Goal: Check status: Check status

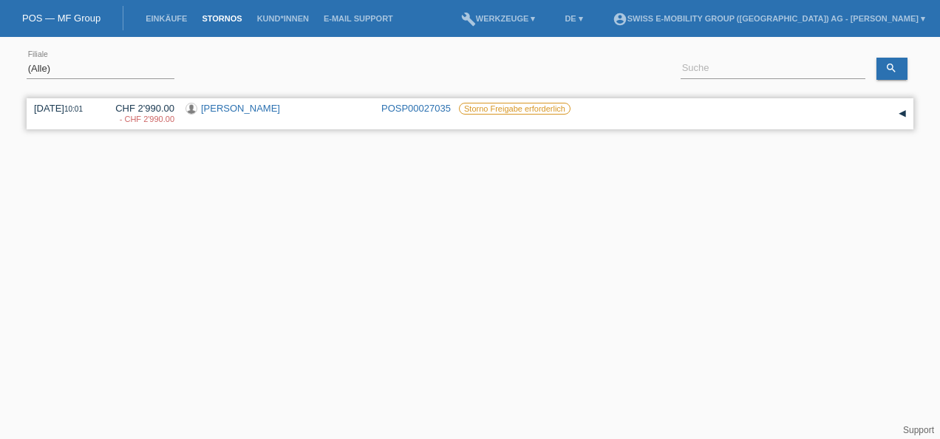
click at [251, 109] on link "[PERSON_NAME]" at bounding box center [240, 108] width 79 height 11
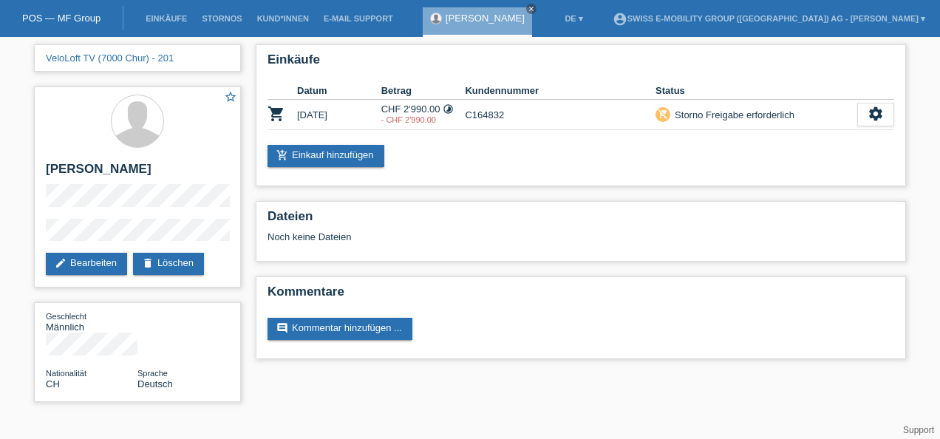
click at [228, 10] on li "Stornos" at bounding box center [221, 19] width 55 height 38
click at [225, 13] on li "Stornos" at bounding box center [221, 19] width 55 height 38
click at [217, 16] on link "Stornos" at bounding box center [221, 18] width 55 height 9
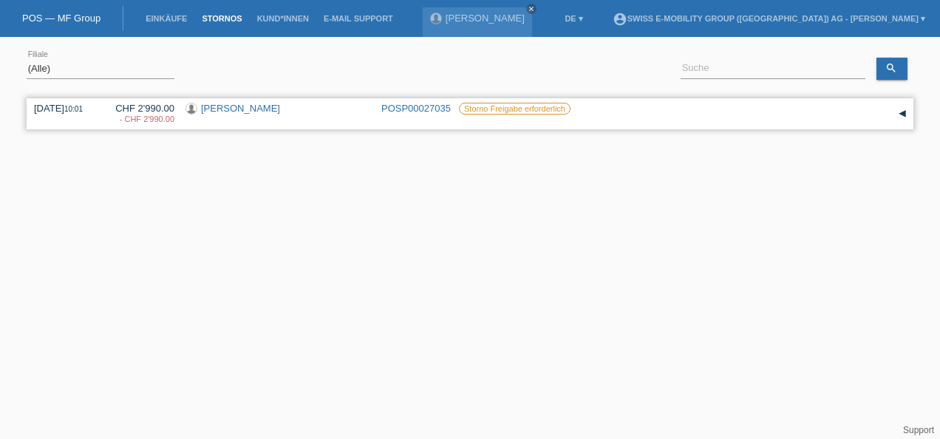
click at [149, 118] on div "- CHF 2'990.00" at bounding box center [139, 119] width 70 height 9
click at [248, 109] on link "[PERSON_NAME]" at bounding box center [240, 108] width 79 height 11
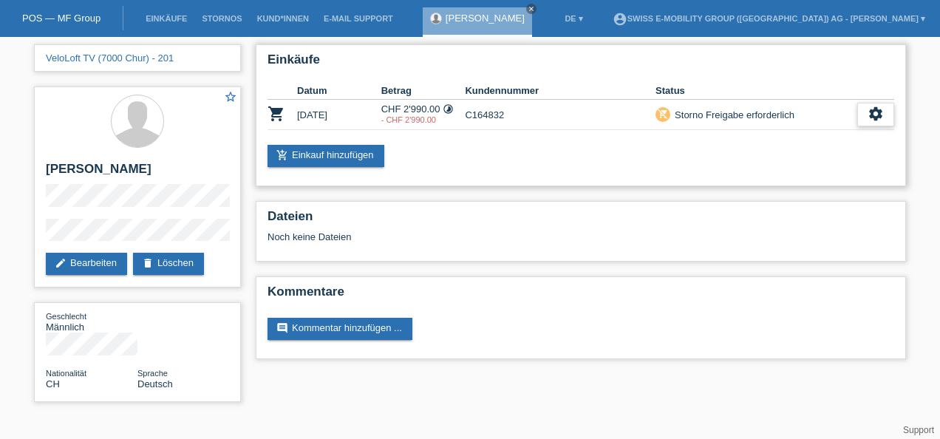
click at [878, 111] on icon "settings" at bounding box center [876, 114] width 16 height 16
click at [854, 137] on span "Anzeigen" at bounding box center [864, 137] width 44 height 18
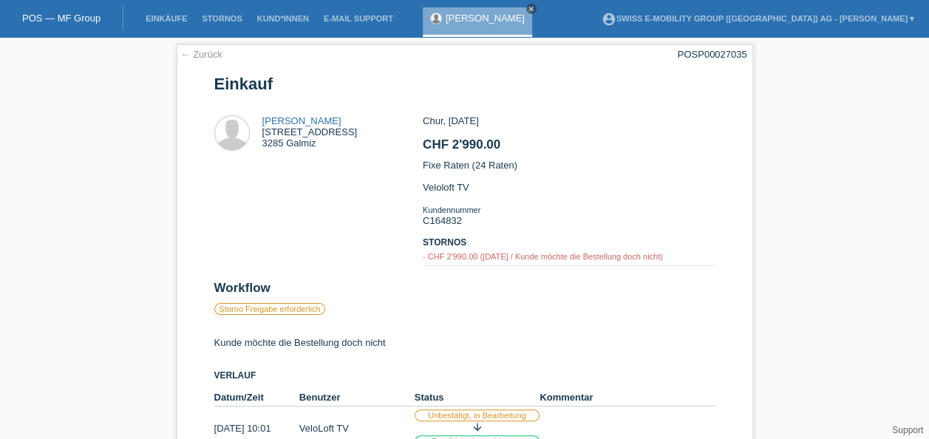
click at [528, 6] on icon "close" at bounding box center [531, 8] width 7 height 7
